Goal: Task Accomplishment & Management: Manage account settings

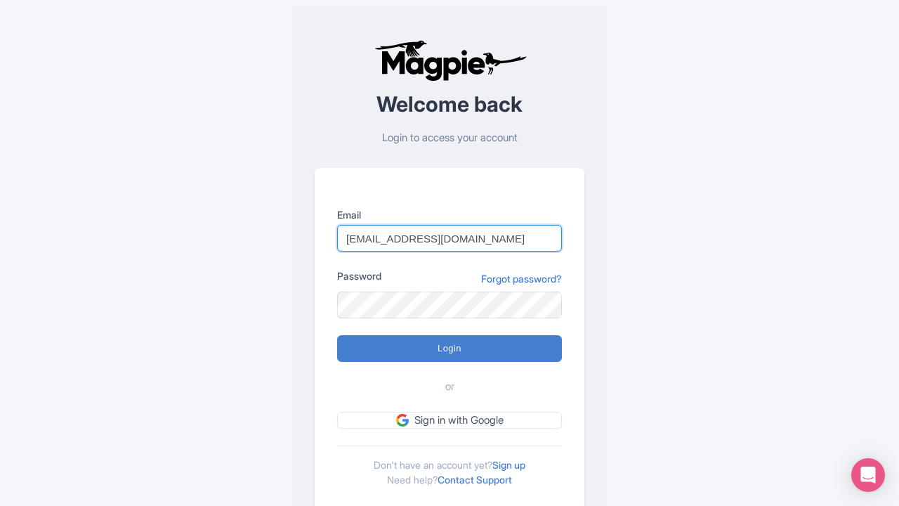
type input "[EMAIL_ADDRESS][DOMAIN_NAME]"
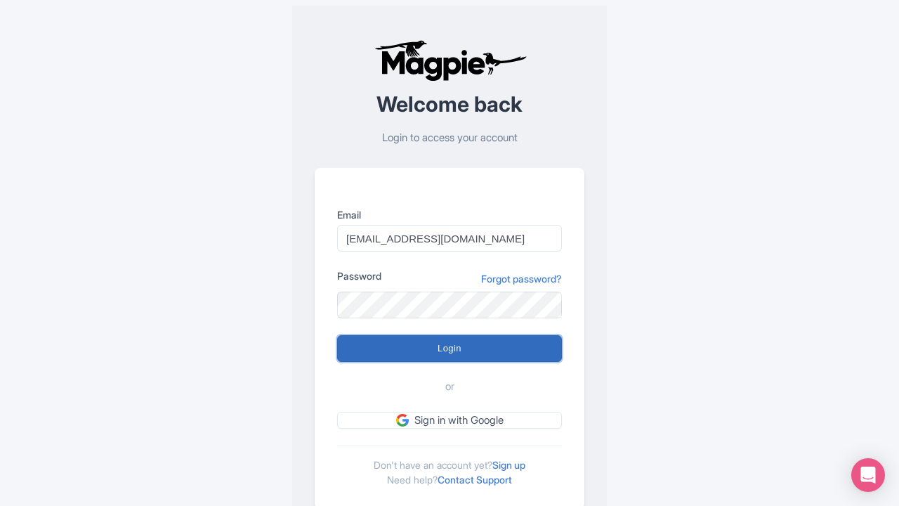
click at [450, 349] on input "Login" at bounding box center [449, 348] width 225 height 27
type input "Logging in..."
